Goal: Check status: Check status

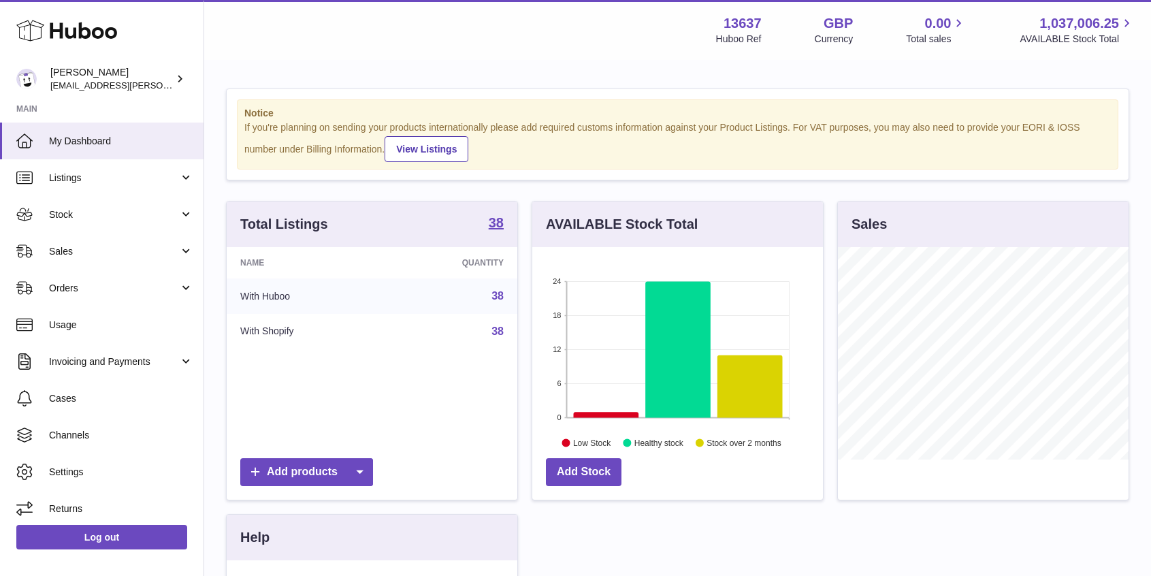
scroll to position [212, 291]
click at [89, 282] on span "Orders" at bounding box center [114, 288] width 130 height 13
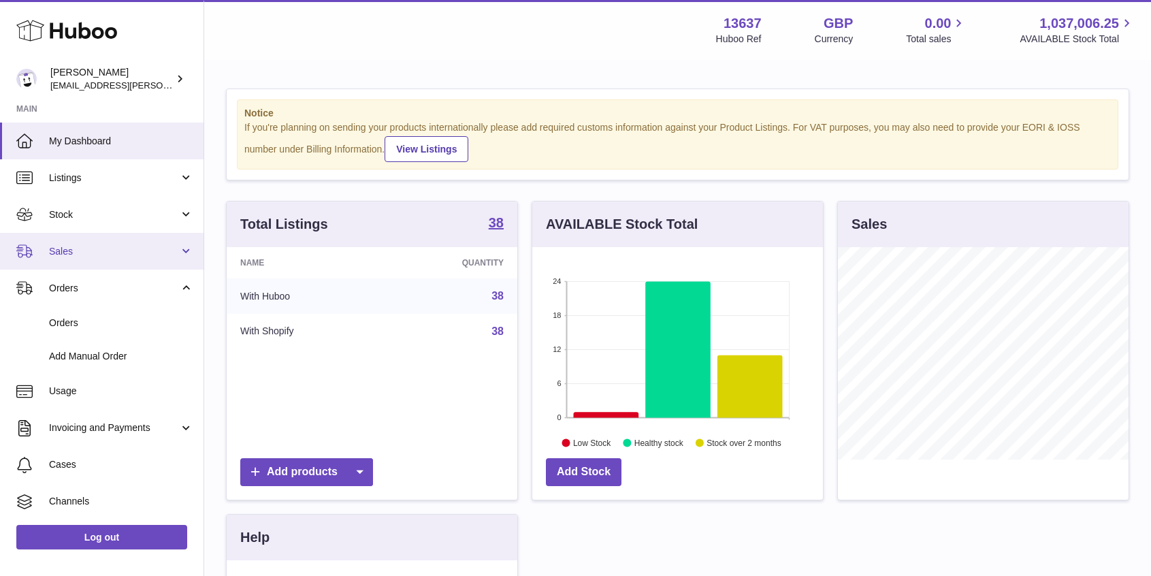
click at [122, 244] on link "Sales" at bounding box center [102, 251] width 204 height 37
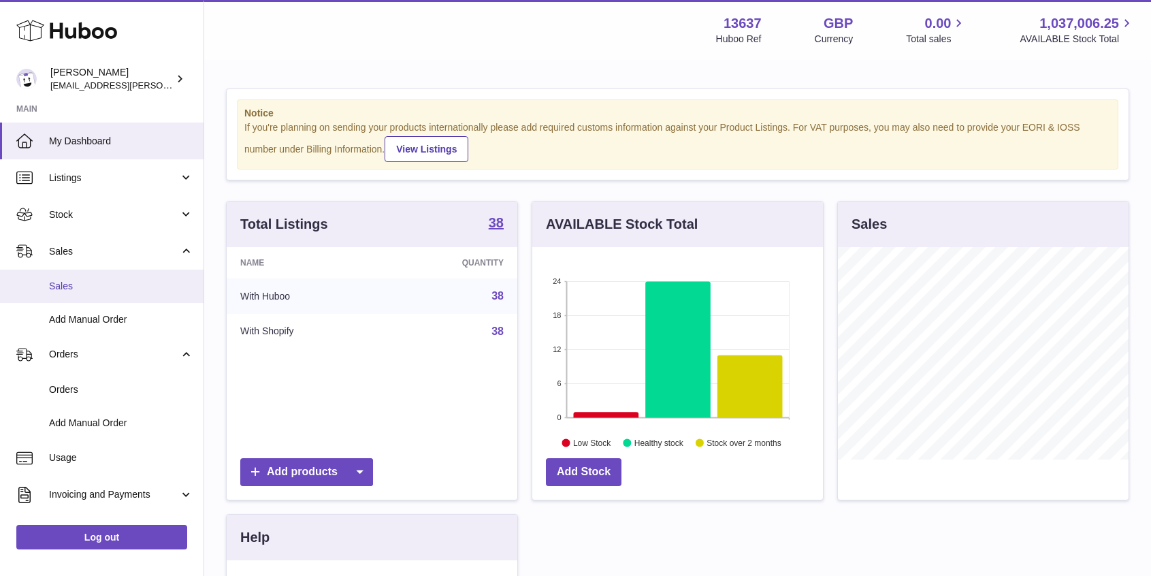
click at [95, 285] on span "Sales" at bounding box center [121, 286] width 144 height 13
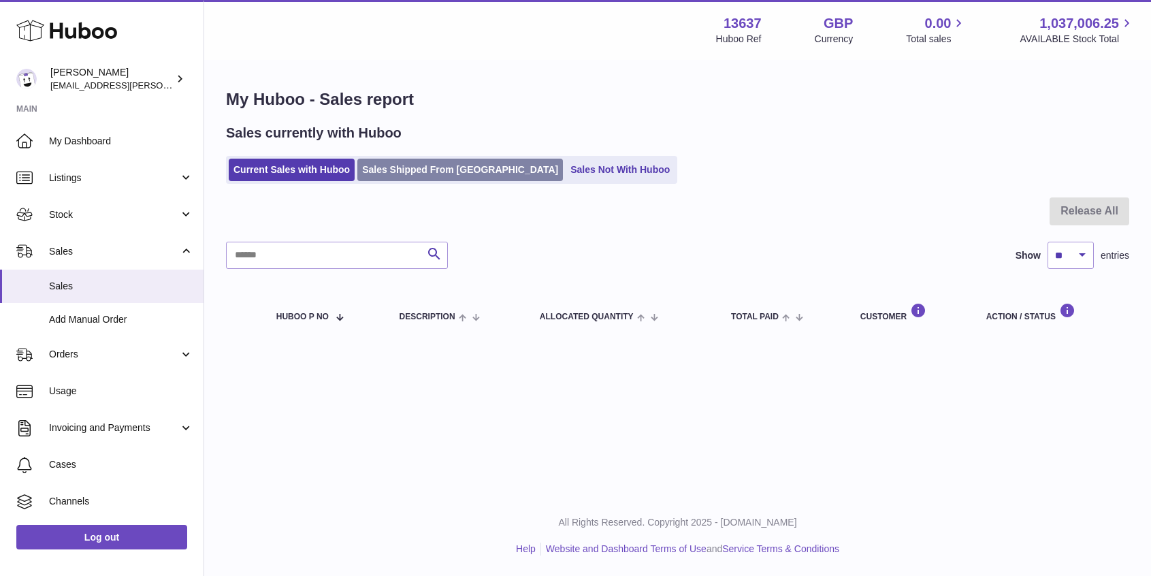
click at [435, 178] on link "Sales Shipped From Huboo" at bounding box center [460, 170] width 206 height 22
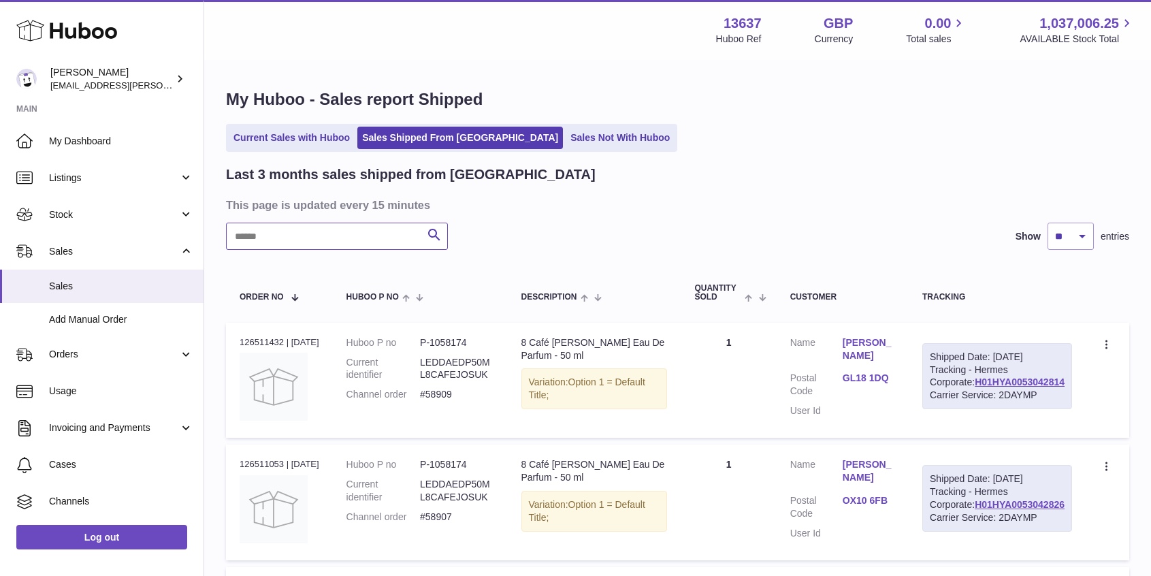
click at [279, 245] on input "text" at bounding box center [337, 236] width 222 height 27
paste input "*****"
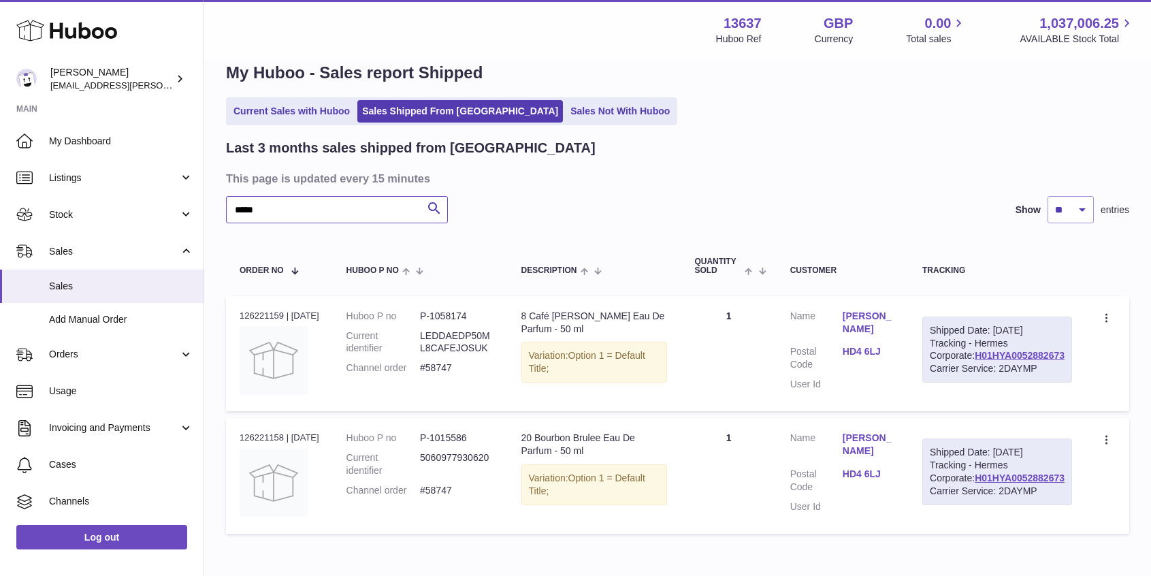
scroll to position [28, 0]
type input "*****"
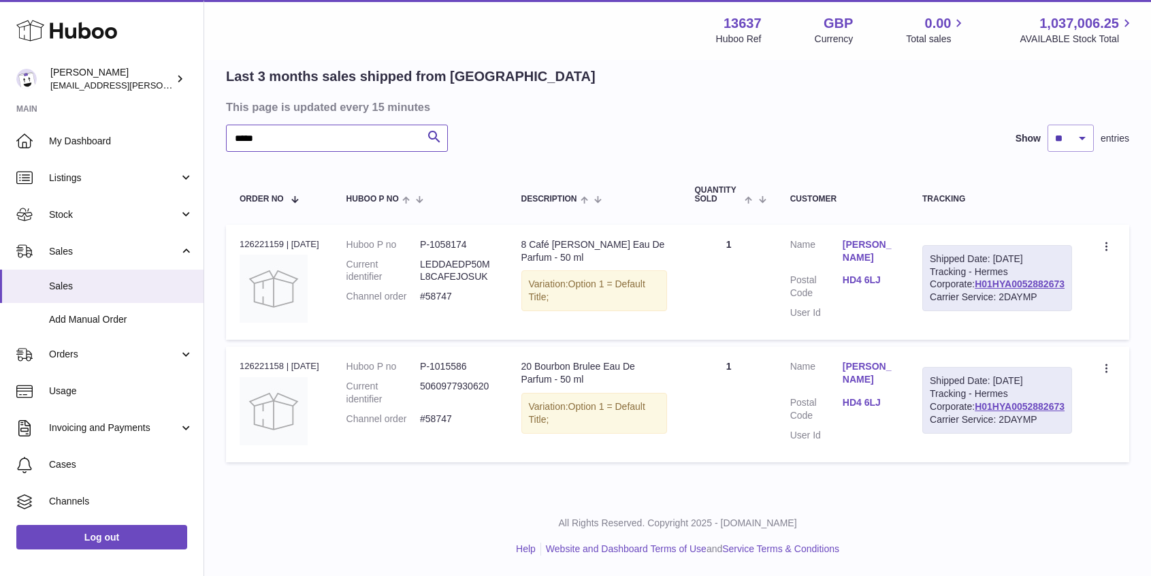
scroll to position [153, 0]
click at [1042, 406] on link "H01HYA0052882673" at bounding box center [1020, 406] width 90 height 11
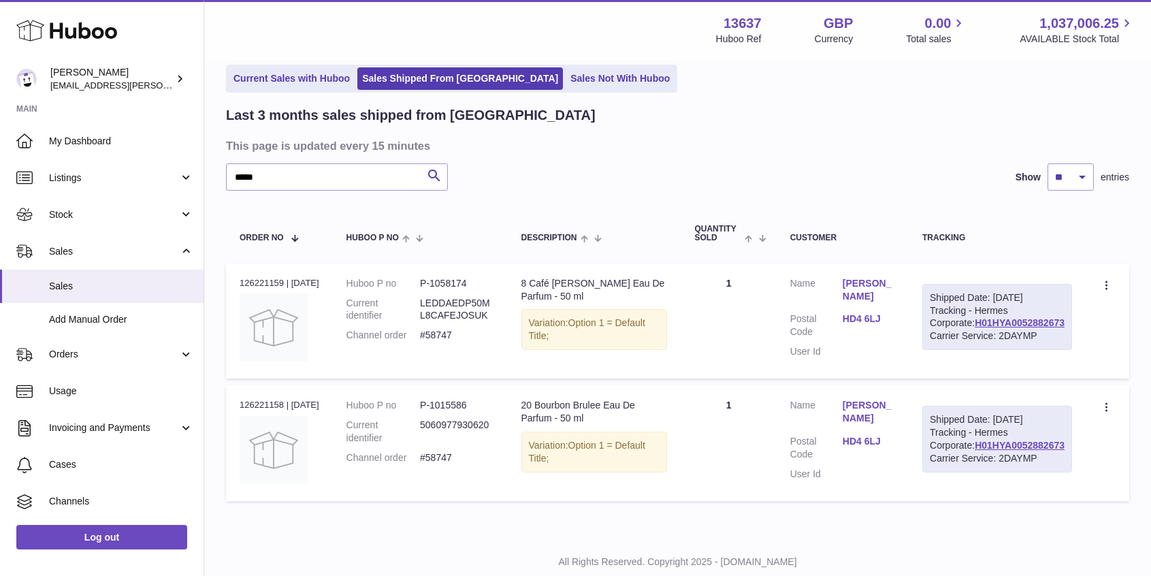
scroll to position [14, 0]
